Goal: Find specific page/section: Find specific page/section

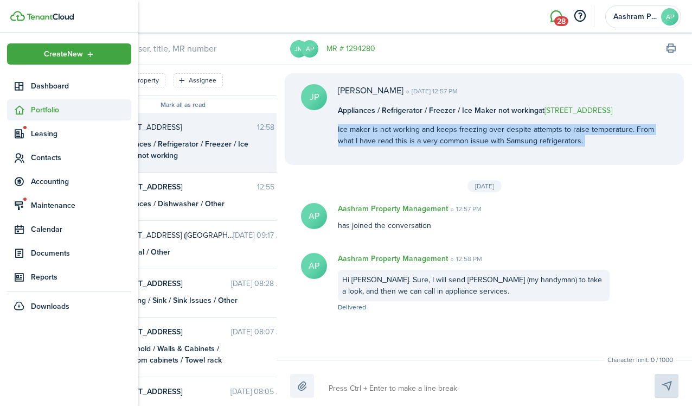
click at [34, 106] on span "Portfolio" at bounding box center [81, 109] width 100 height 11
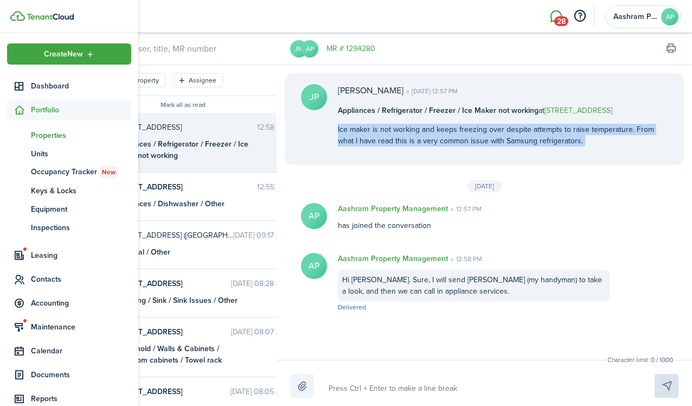
click at [52, 133] on span "Properties" at bounding box center [81, 135] width 100 height 11
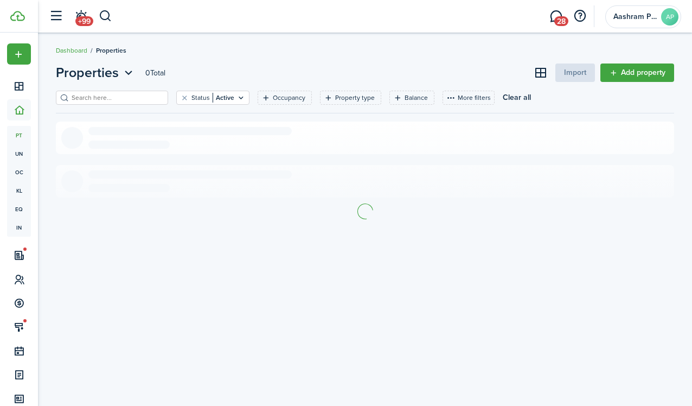
click at [119, 99] on input "search" at bounding box center [117, 98] width 96 height 10
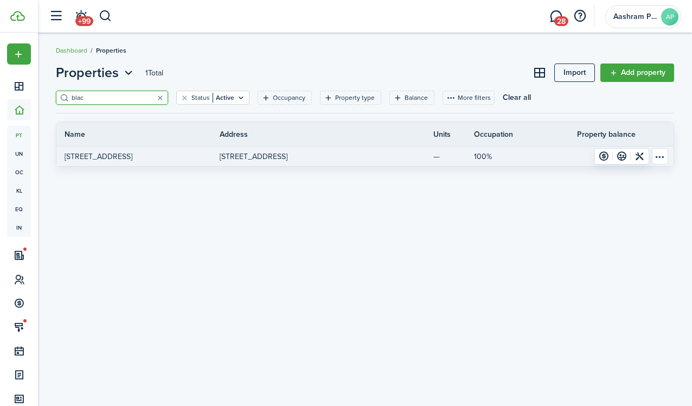
type input "blac"
click at [115, 156] on p "[STREET_ADDRESS]" at bounding box center [99, 156] width 68 height 11
